Goal: Task Accomplishment & Management: Use online tool/utility

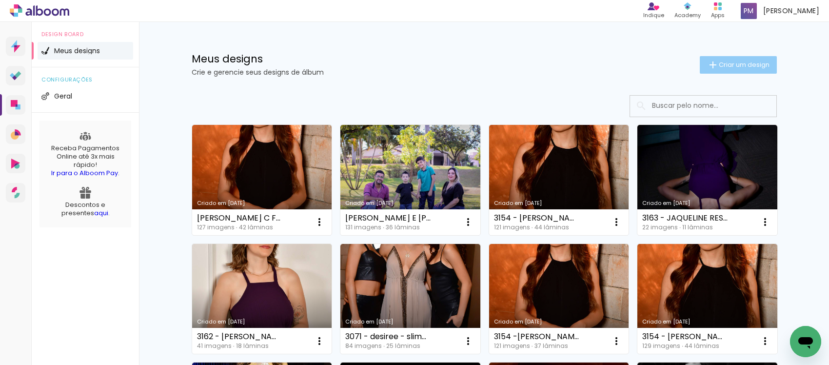
click at [735, 59] on paper-button "Criar um design" at bounding box center [737, 65] width 77 height 18
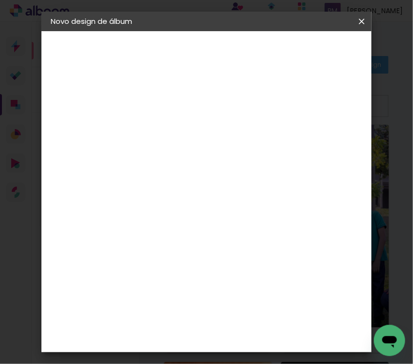
click at [211, 130] on input at bounding box center [211, 130] width 0 height 15
type input "3181 - [PERSON_NAME] - MINIBOOK 20 FOTOS"
type paper-input "3181 - [PERSON_NAME] - MINIBOOK 20 FOTOS"
click at [0, 0] on slot "Avançar" at bounding box center [0, 0] width 0 height 0
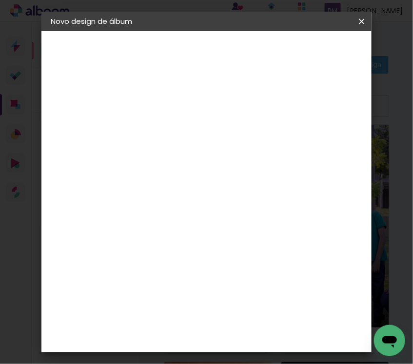
click at [215, 185] on input at bounding box center [199, 185] width 98 height 12
type input "FOTO 15"
type paper-input "FOTO 15"
drag, startPoint x: 207, startPoint y: 216, endPoint x: 256, endPoint y: 194, distance: 53.4
click at [206, 215] on div "Foto 15" at bounding box center [203, 222] width 18 height 16
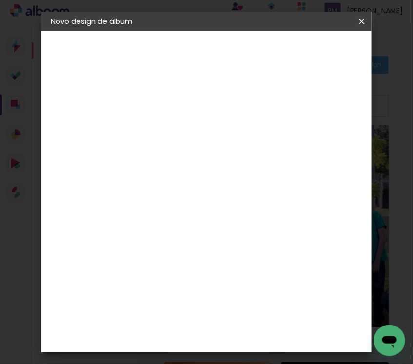
click at [0, 0] on slot "Avançar" at bounding box center [0, 0] width 0 height 0
click at [225, 245] on span "15 × 21" at bounding box center [240, 248] width 45 height 26
click at [0, 0] on slot "Avançar" at bounding box center [0, 0] width 0 height 0
click at [319, 50] on span "Iniciar design" at bounding box center [307, 55] width 22 height 14
